Goal: Information Seeking & Learning: Check status

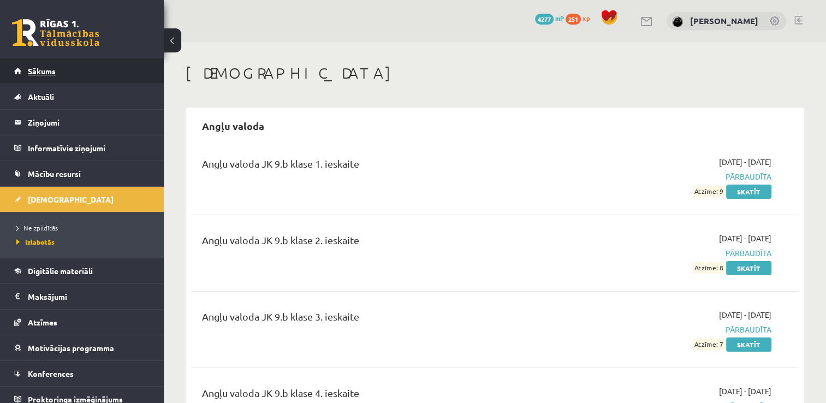
click at [72, 77] on link "Sākums" at bounding box center [82, 70] width 136 height 25
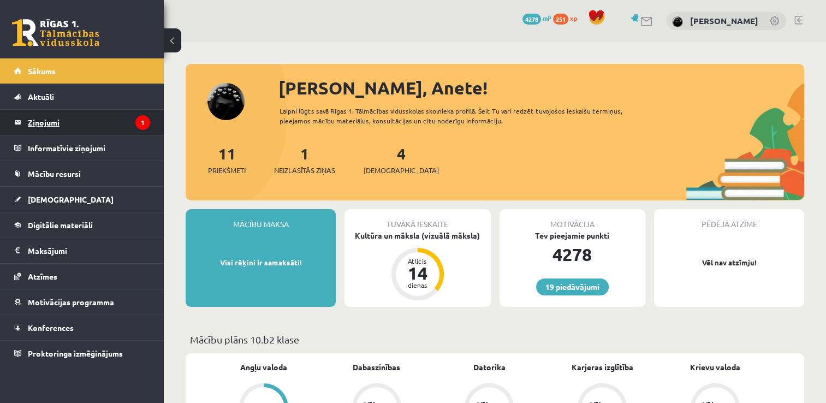
click at [111, 131] on legend "Ziņojumi 1" at bounding box center [89, 122] width 122 height 25
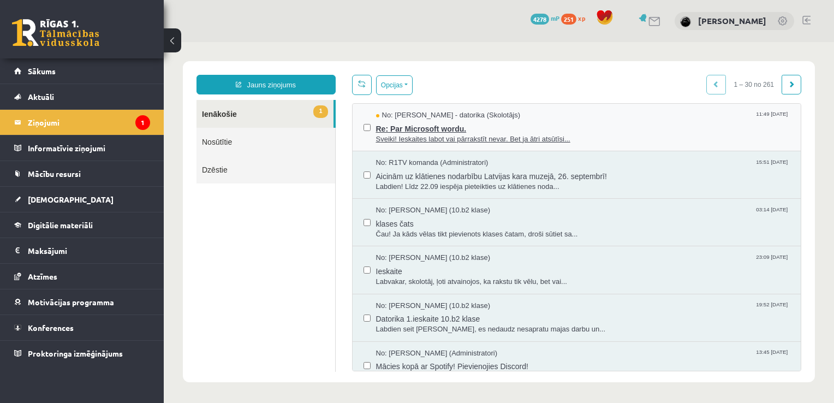
click at [452, 136] on span "Sveiki! Ieskaites labot vai pārrakstīt nevar. Bet ja ātri atsūtīsi..." at bounding box center [583, 139] width 414 height 10
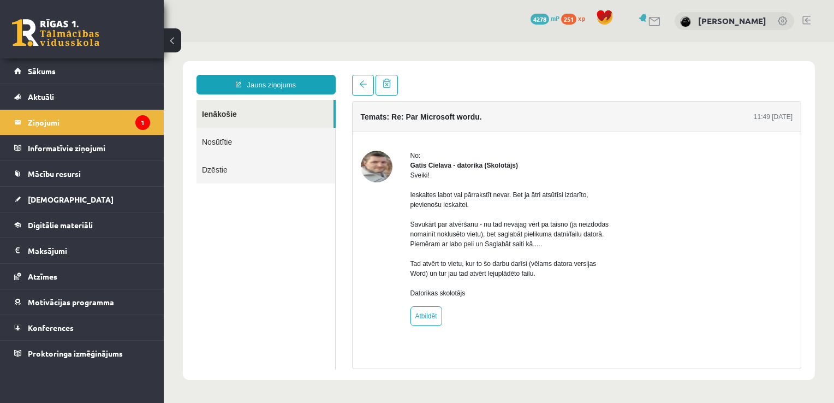
drag, startPoint x: 558, startPoint y: 161, endPoint x: 561, endPoint y: 154, distance: 7.3
click at [558, 160] on div "Gatis Cielava - datorika (Skolotājs)" at bounding box center [509, 165] width 199 height 10
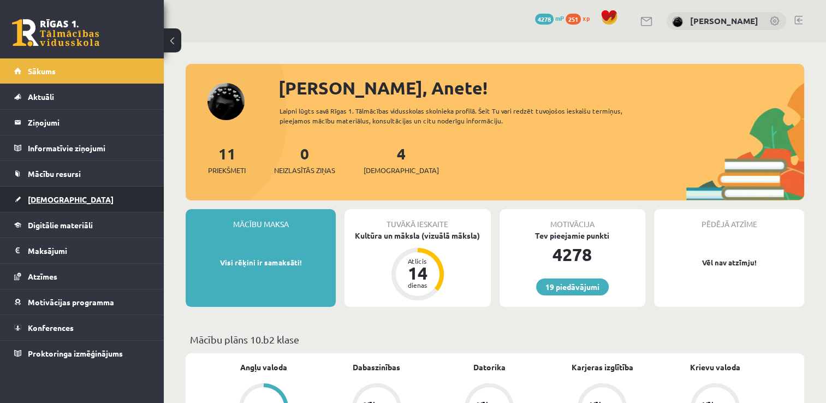
click at [114, 201] on link "[DEMOGRAPHIC_DATA]" at bounding box center [82, 199] width 136 height 25
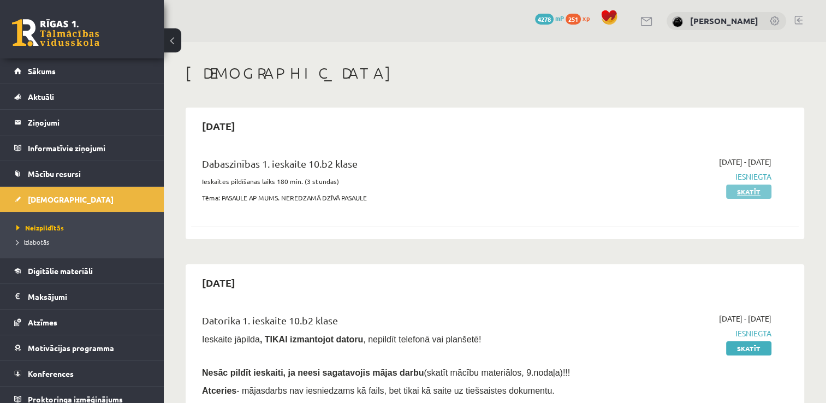
click at [731, 189] on link "Skatīt" at bounding box center [748, 191] width 45 height 14
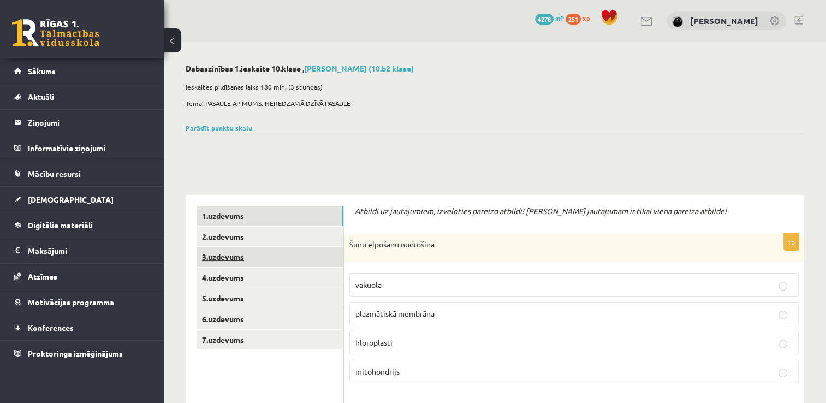
click at [275, 262] on link "3.uzdevums" at bounding box center [269, 257] width 147 height 20
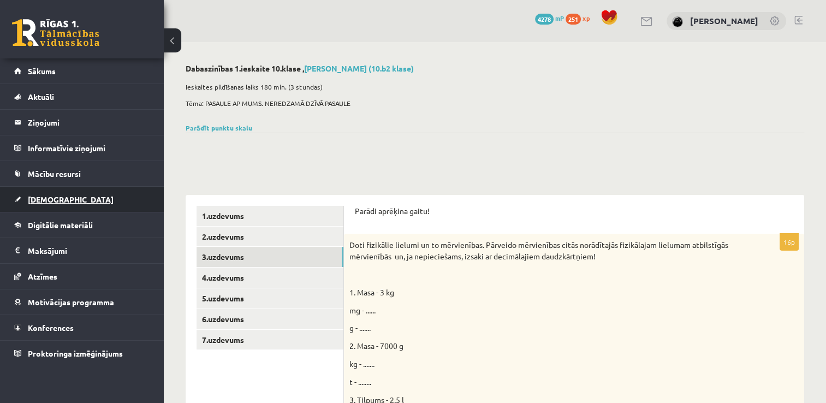
click at [87, 199] on link "[DEMOGRAPHIC_DATA]" at bounding box center [82, 199] width 136 height 25
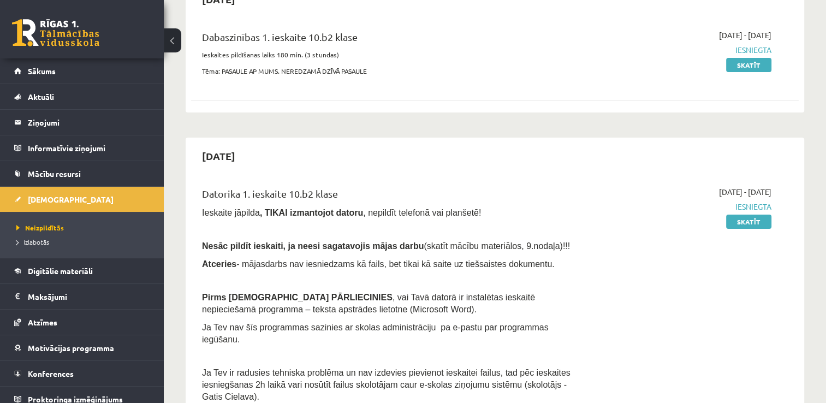
scroll to position [164, 0]
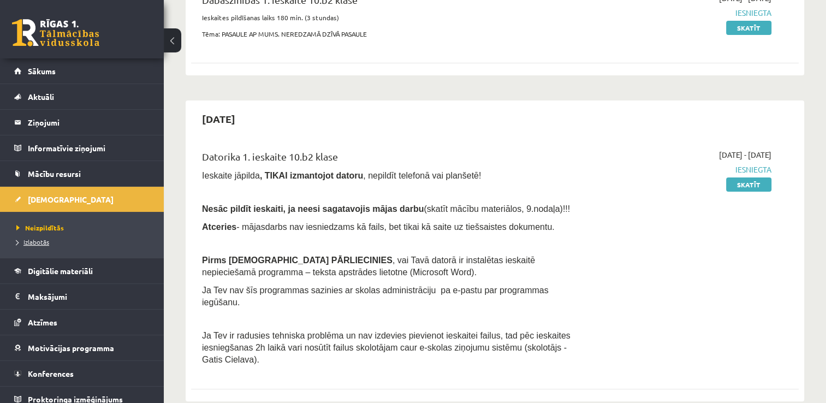
click at [34, 242] on span "Izlabotās" at bounding box center [32, 241] width 33 height 9
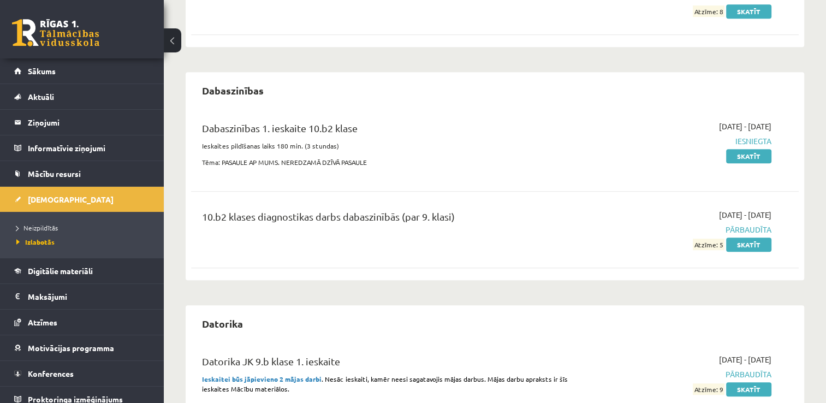
scroll to position [655, 0]
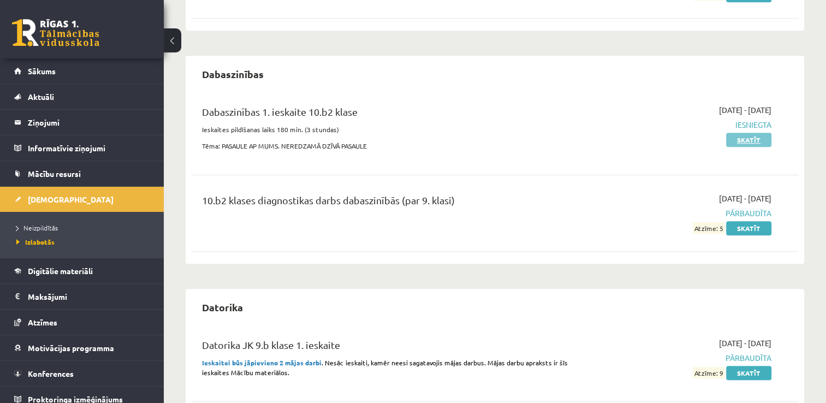
click at [762, 133] on link "Skatīt" at bounding box center [748, 140] width 45 height 14
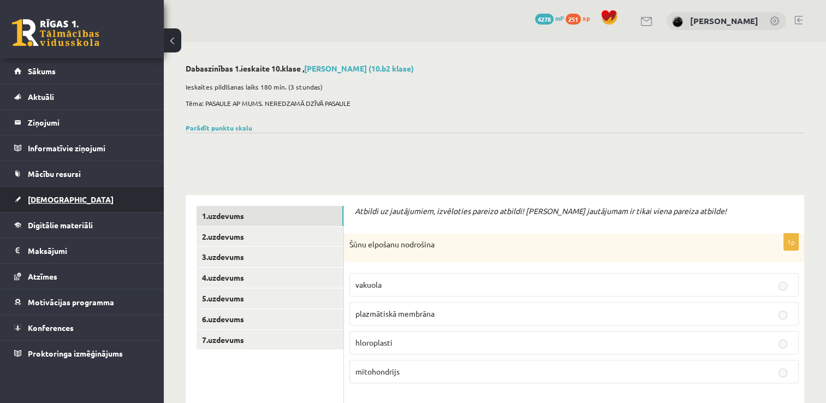
click at [134, 200] on link "[DEMOGRAPHIC_DATA]" at bounding box center [82, 199] width 136 height 25
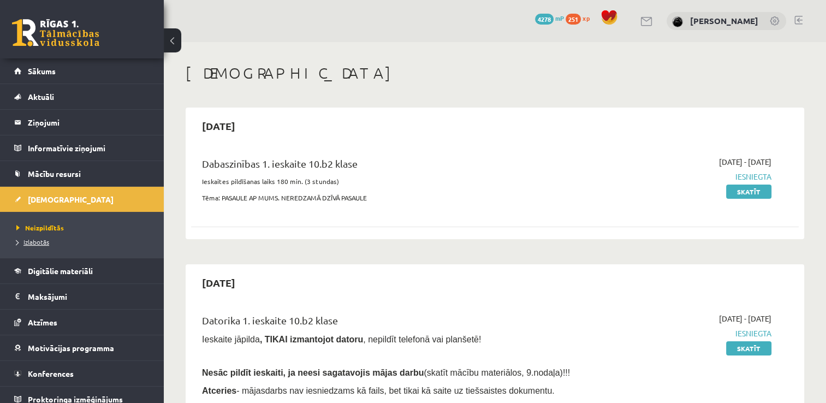
click at [48, 239] on span "Izlabotās" at bounding box center [32, 241] width 33 height 9
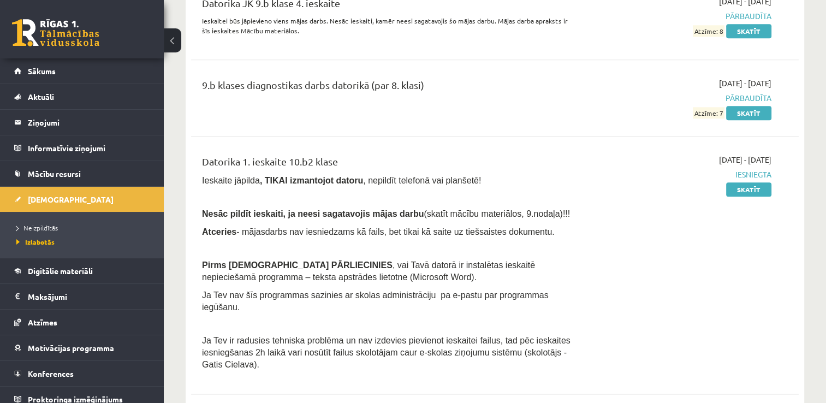
scroll to position [1255, 0]
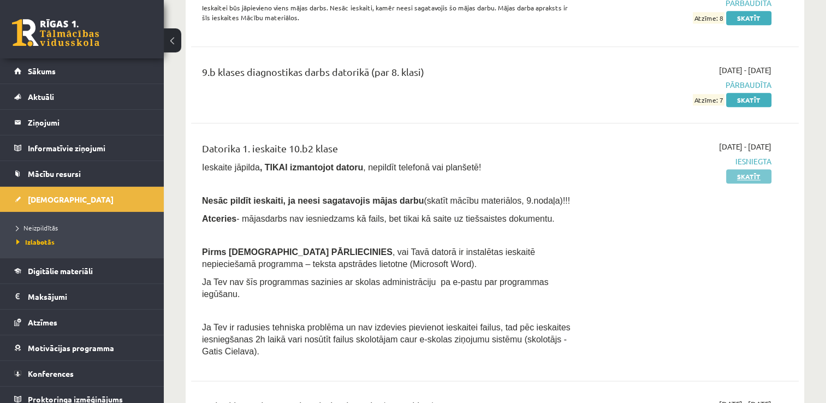
click at [744, 177] on link "Skatīt" at bounding box center [748, 176] width 45 height 14
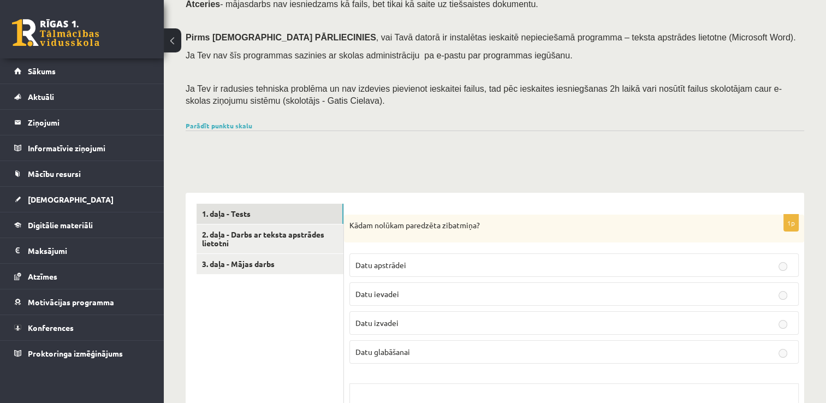
scroll to position [273, 0]
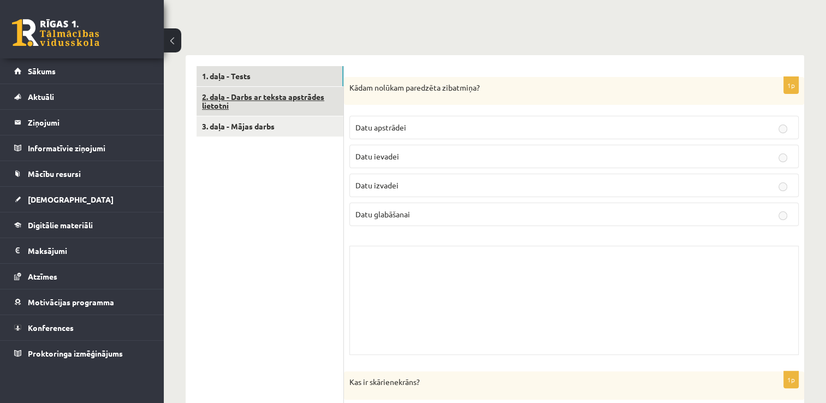
click at [333, 104] on link "2. daļa - Darbs ar teksta apstrādes lietotni" at bounding box center [269, 101] width 147 height 29
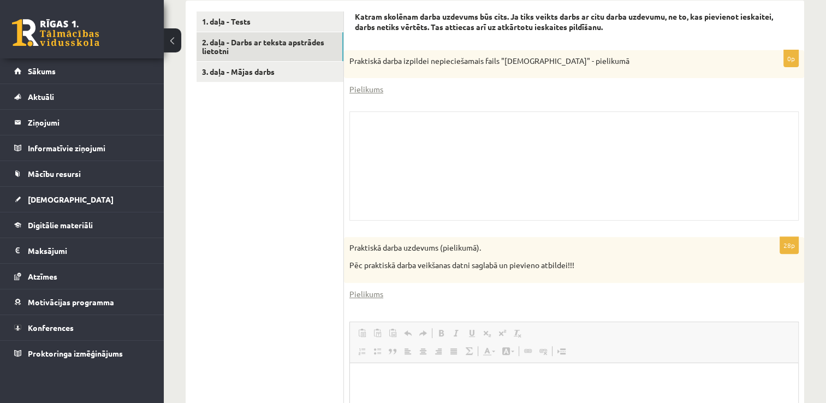
scroll to position [0, 0]
click at [361, 85] on link "Pielikums" at bounding box center [366, 88] width 34 height 11
click at [377, 291] on link "Pielikums" at bounding box center [366, 293] width 34 height 11
